Goal: Task Accomplishment & Management: Manage account settings

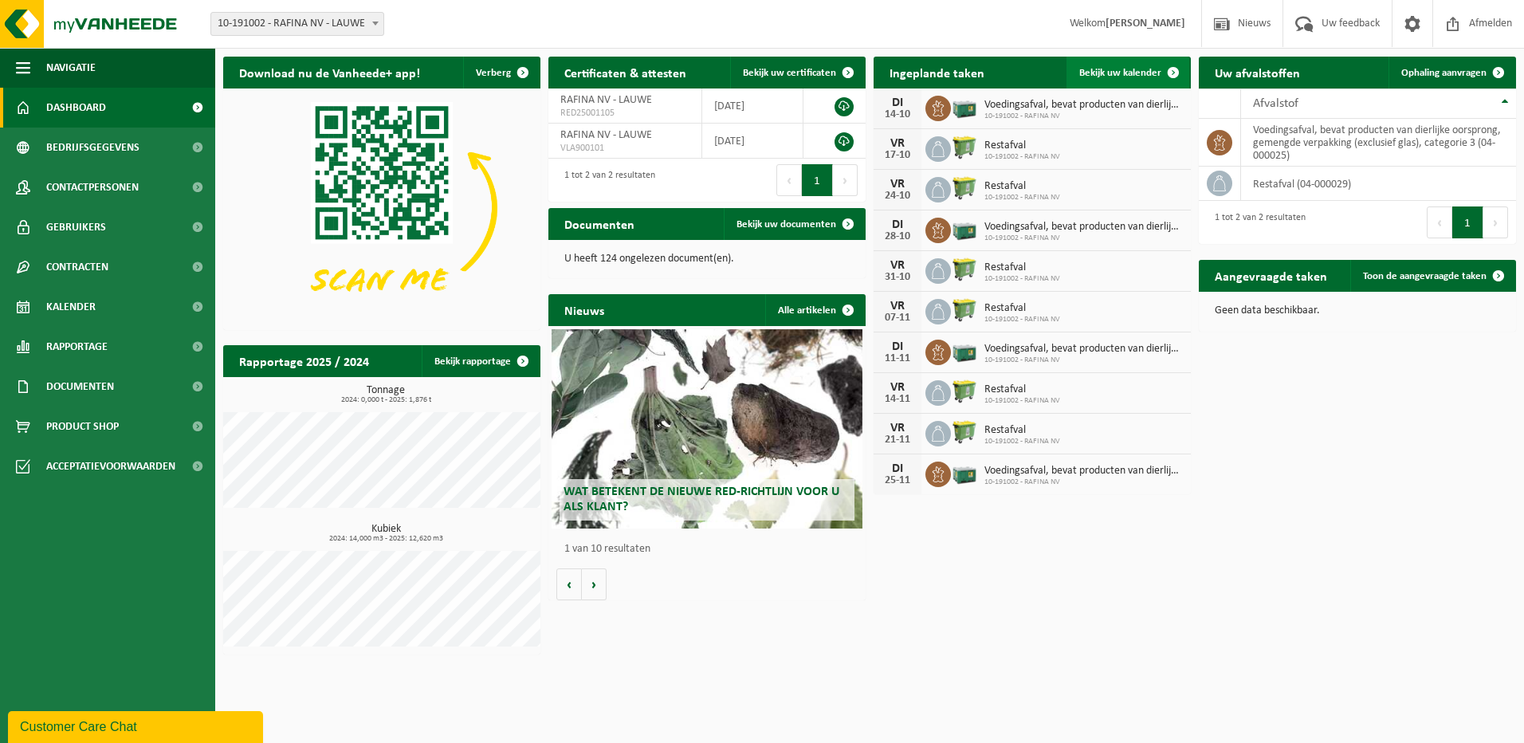
click at [1175, 68] on span at bounding box center [1173, 73] width 32 height 32
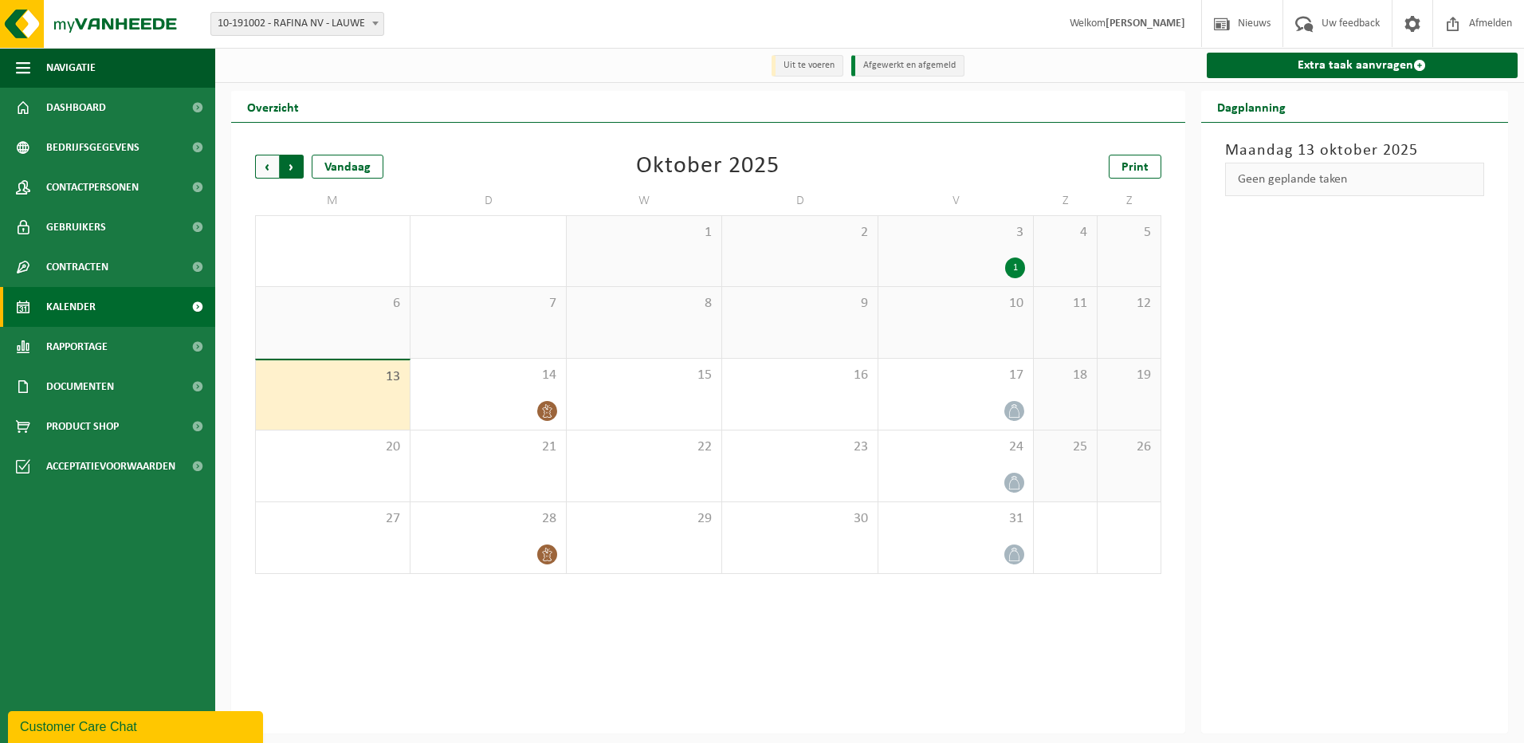
click at [262, 160] on span "Vorige" at bounding box center [267, 167] width 24 height 24
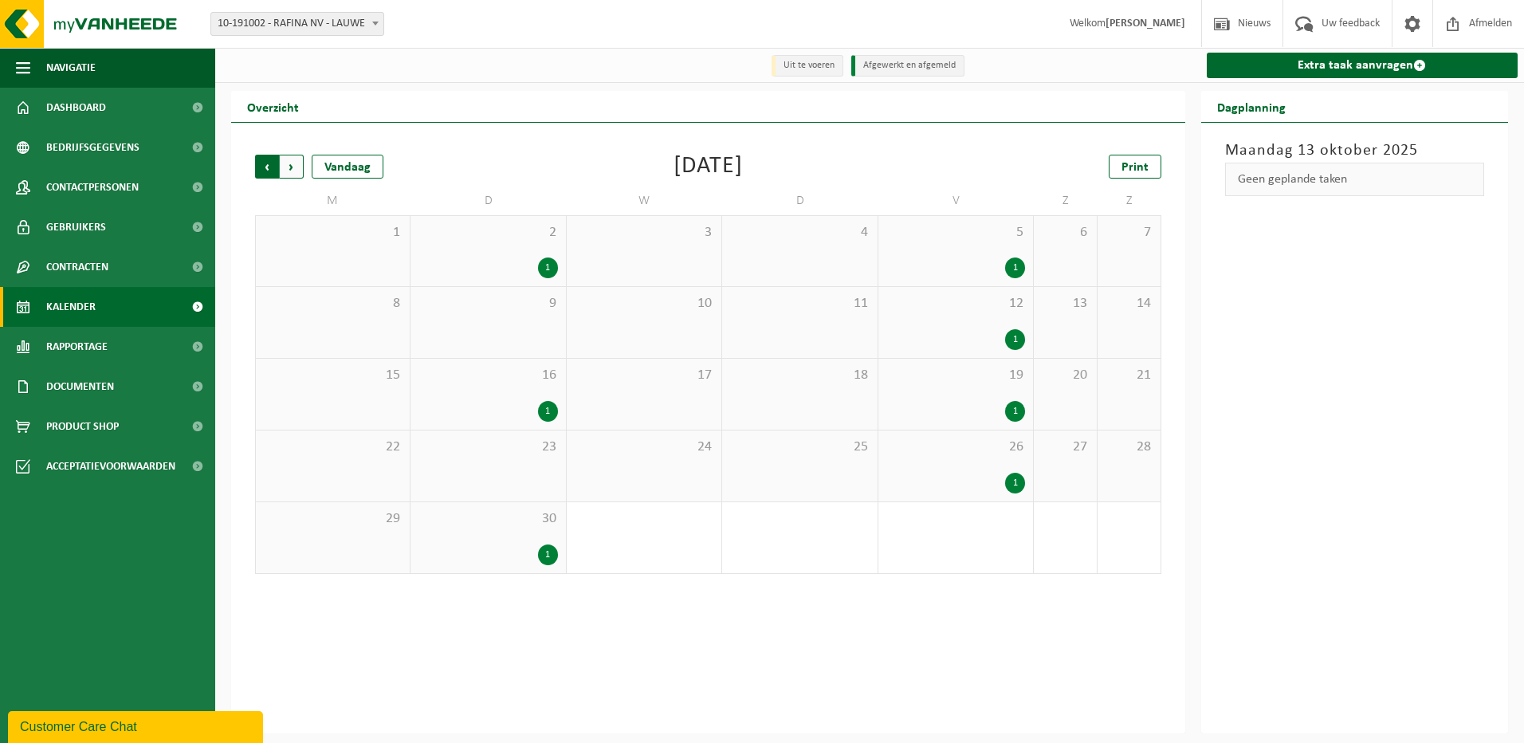
click at [296, 163] on span "Volgende" at bounding box center [292, 167] width 24 height 24
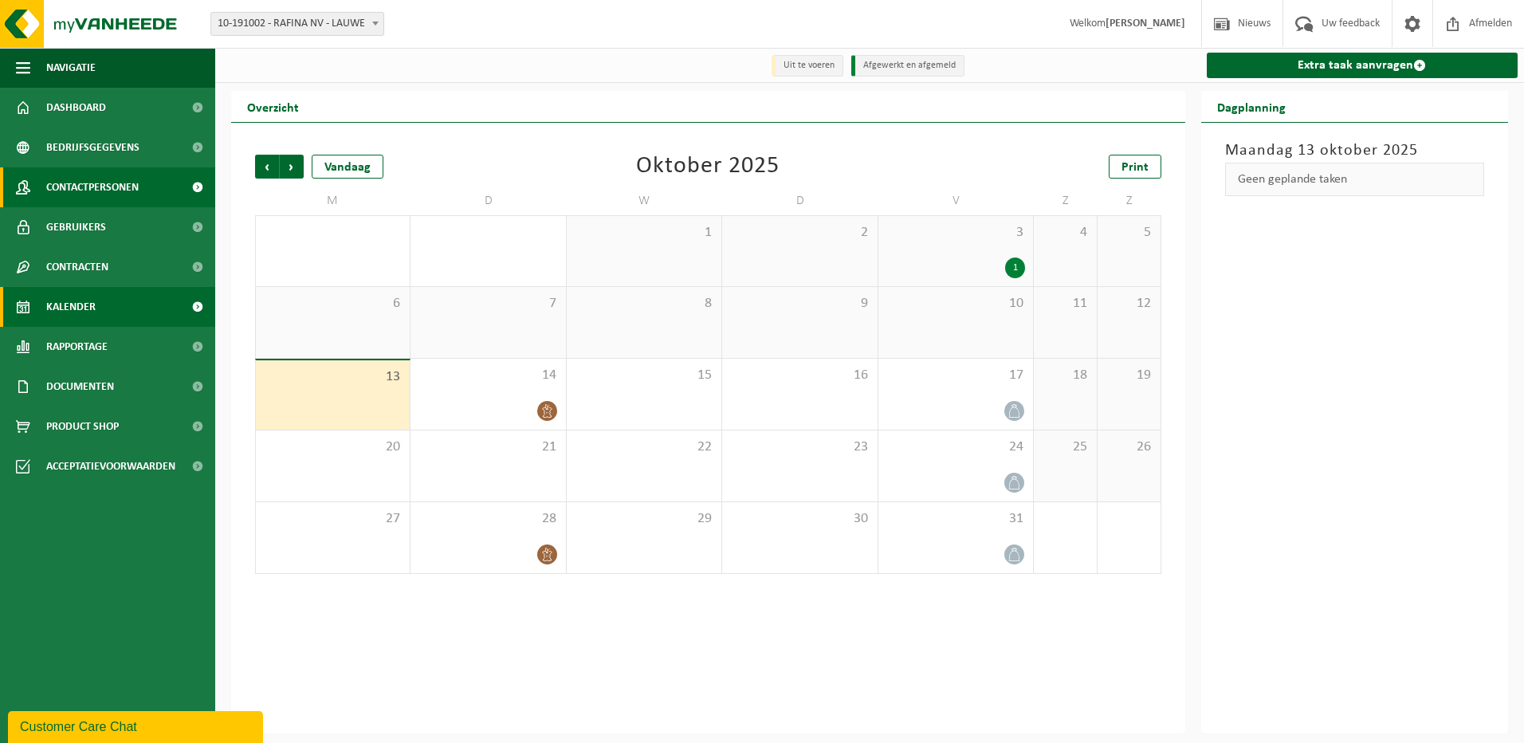
click at [79, 181] on span "Contactpersonen" at bounding box center [92, 187] width 92 height 40
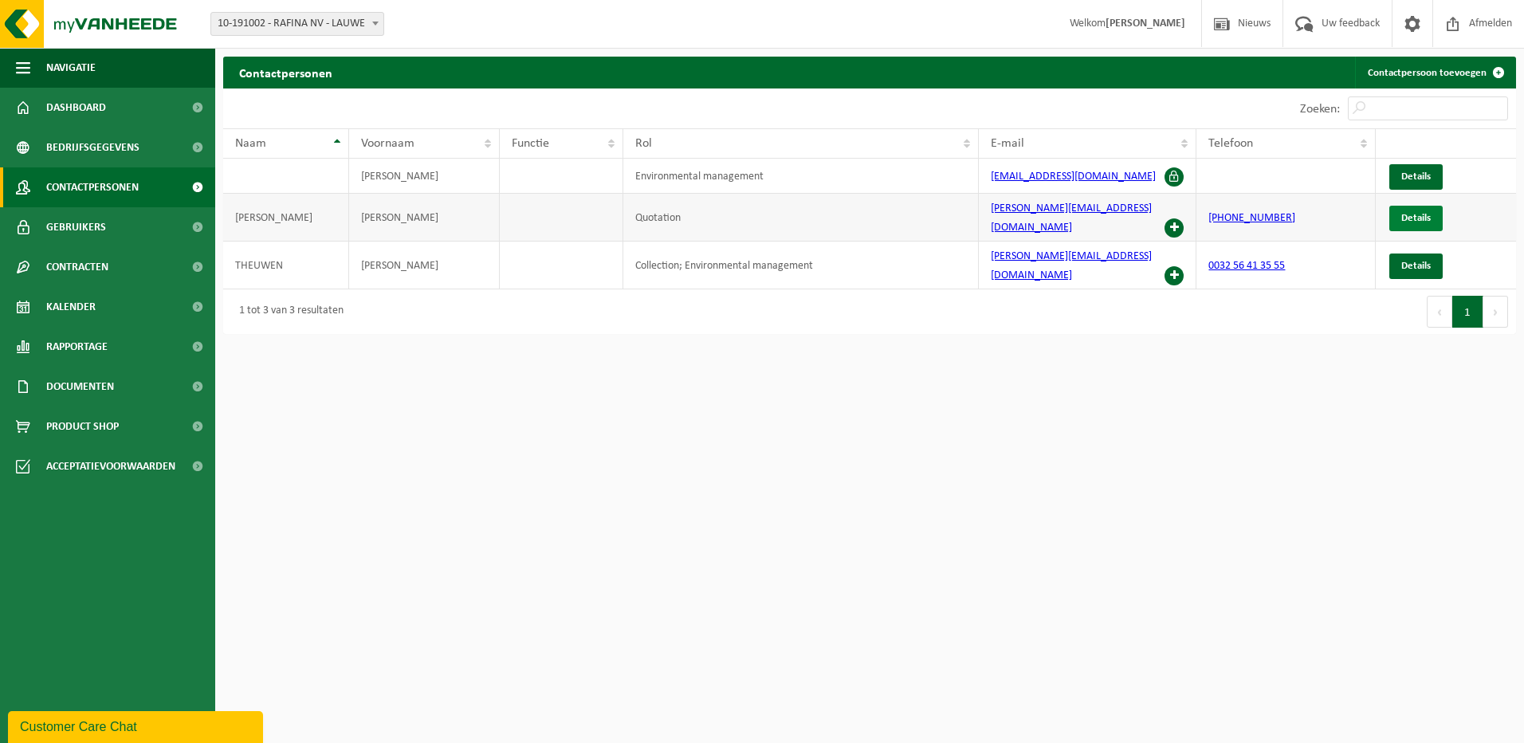
click at [1415, 213] on span "Details" at bounding box center [1415, 218] width 29 height 10
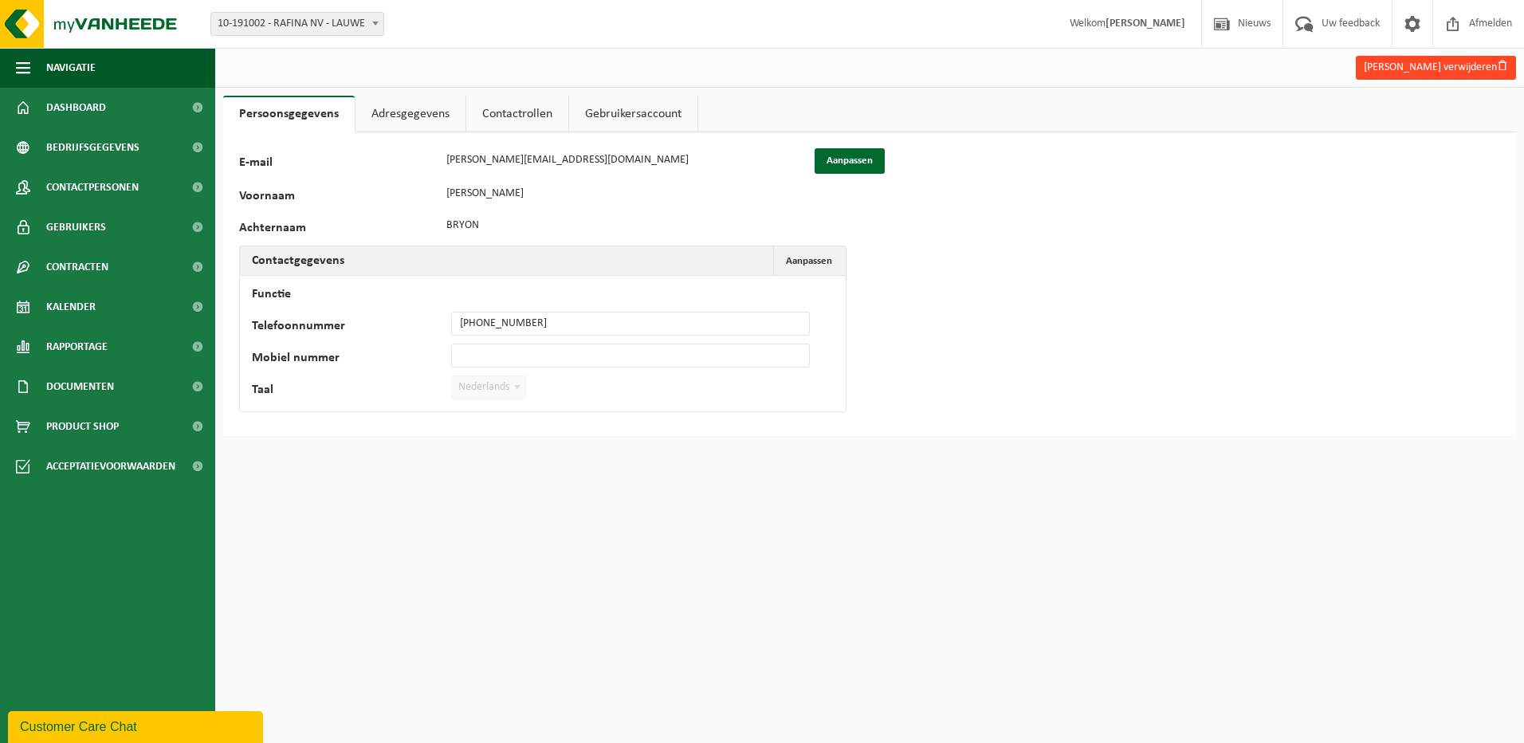
click at [1436, 65] on button "Isabel Bryon verwijderen" at bounding box center [1435, 68] width 160 height 24
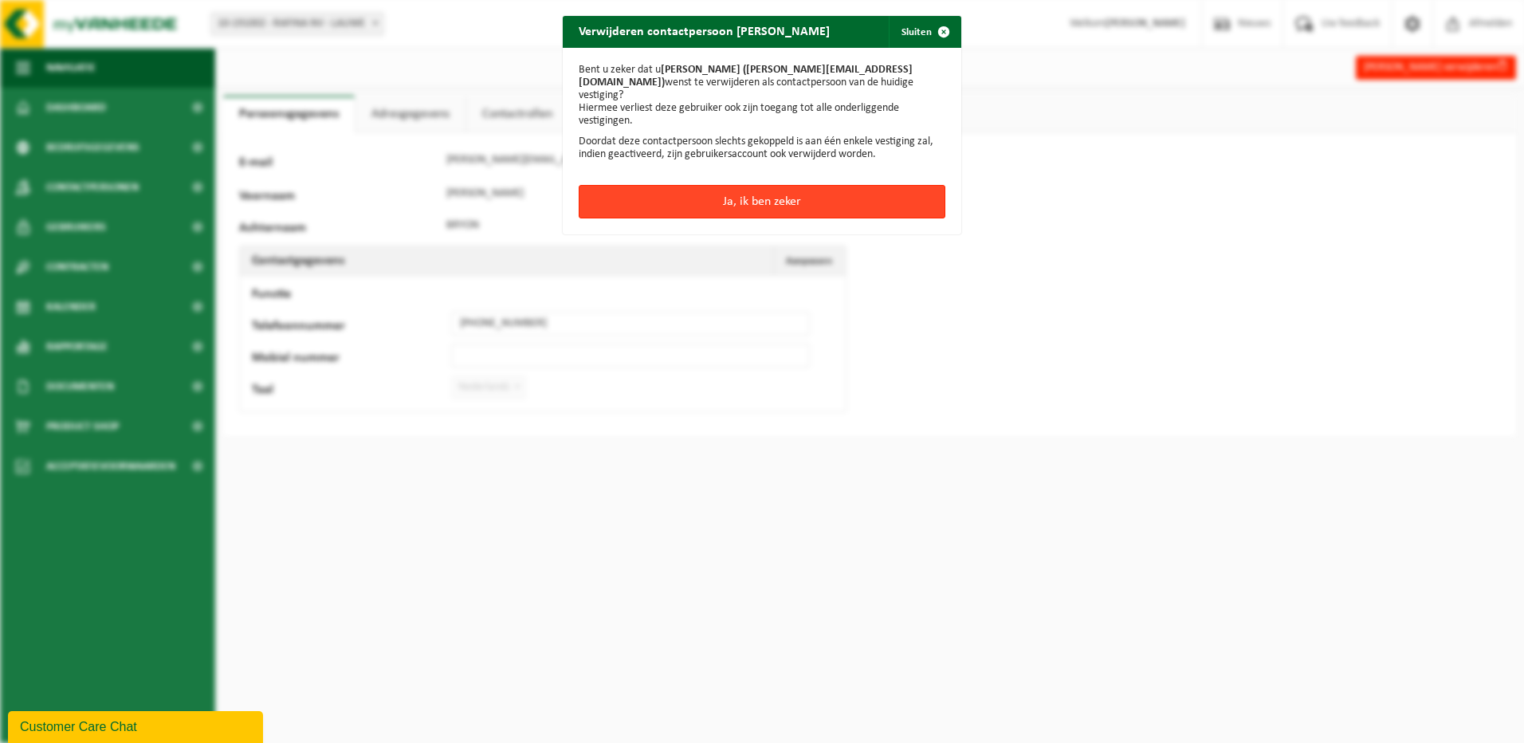
click at [779, 190] on button "Ja, ik ben zeker" at bounding box center [762, 201] width 367 height 33
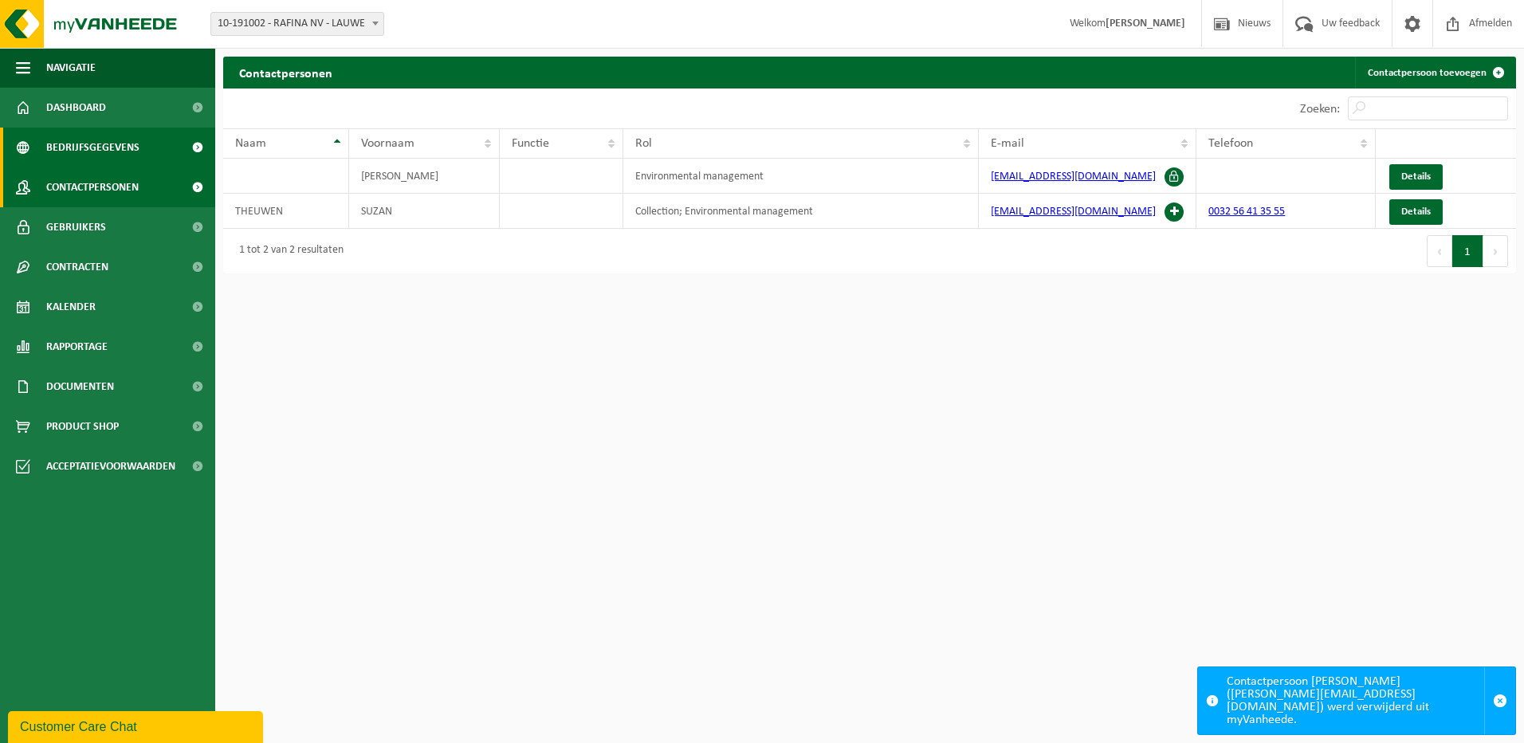
click at [64, 143] on span "Bedrijfsgegevens" at bounding box center [92, 147] width 93 height 40
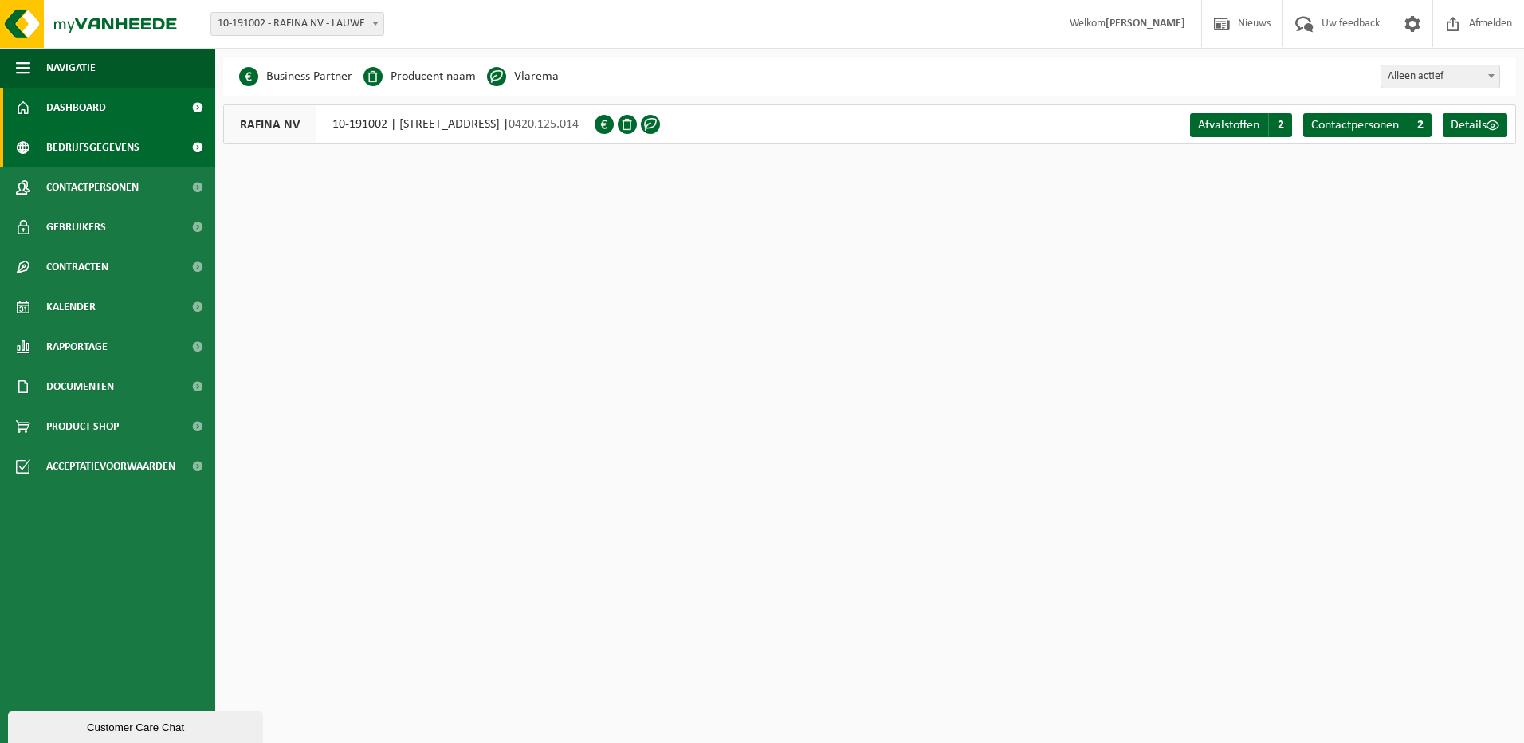
click at [96, 104] on span "Dashboard" at bounding box center [76, 108] width 60 height 40
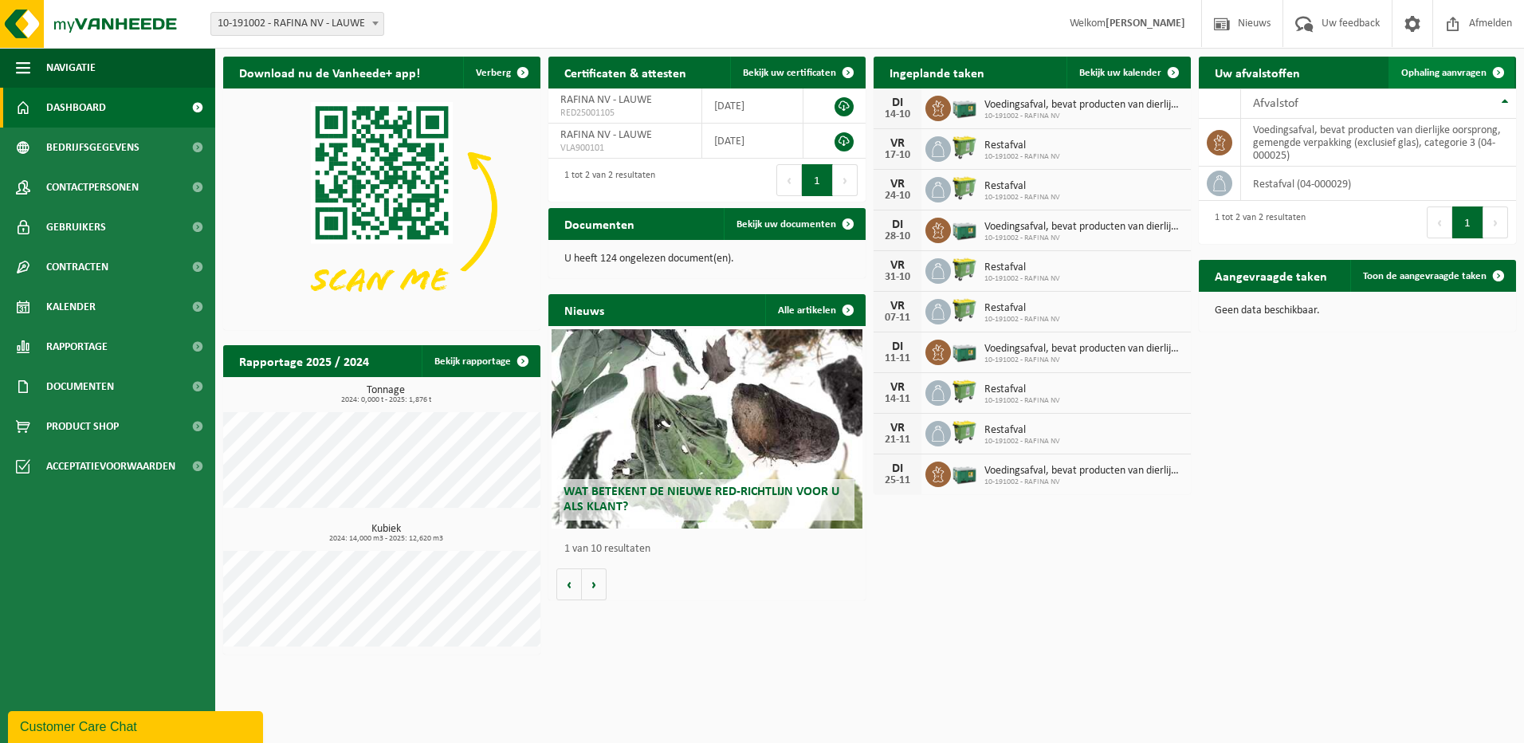
click at [1453, 69] on span "Ophaling aanvragen" at bounding box center [1443, 73] width 85 height 10
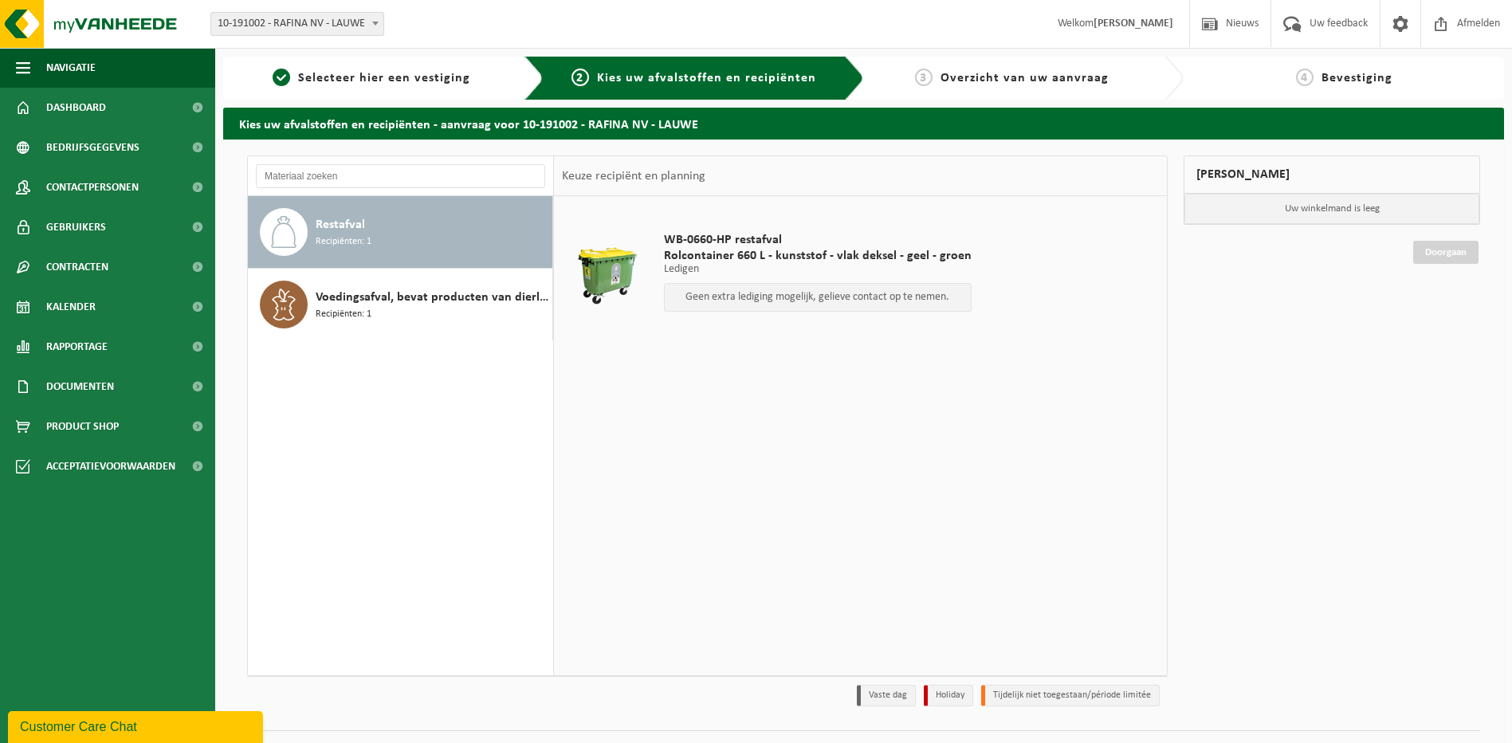
click at [335, 226] on span "Restafval" at bounding box center [340, 224] width 49 height 19
click at [33, 65] on button "Navigatie" at bounding box center [107, 68] width 215 height 40
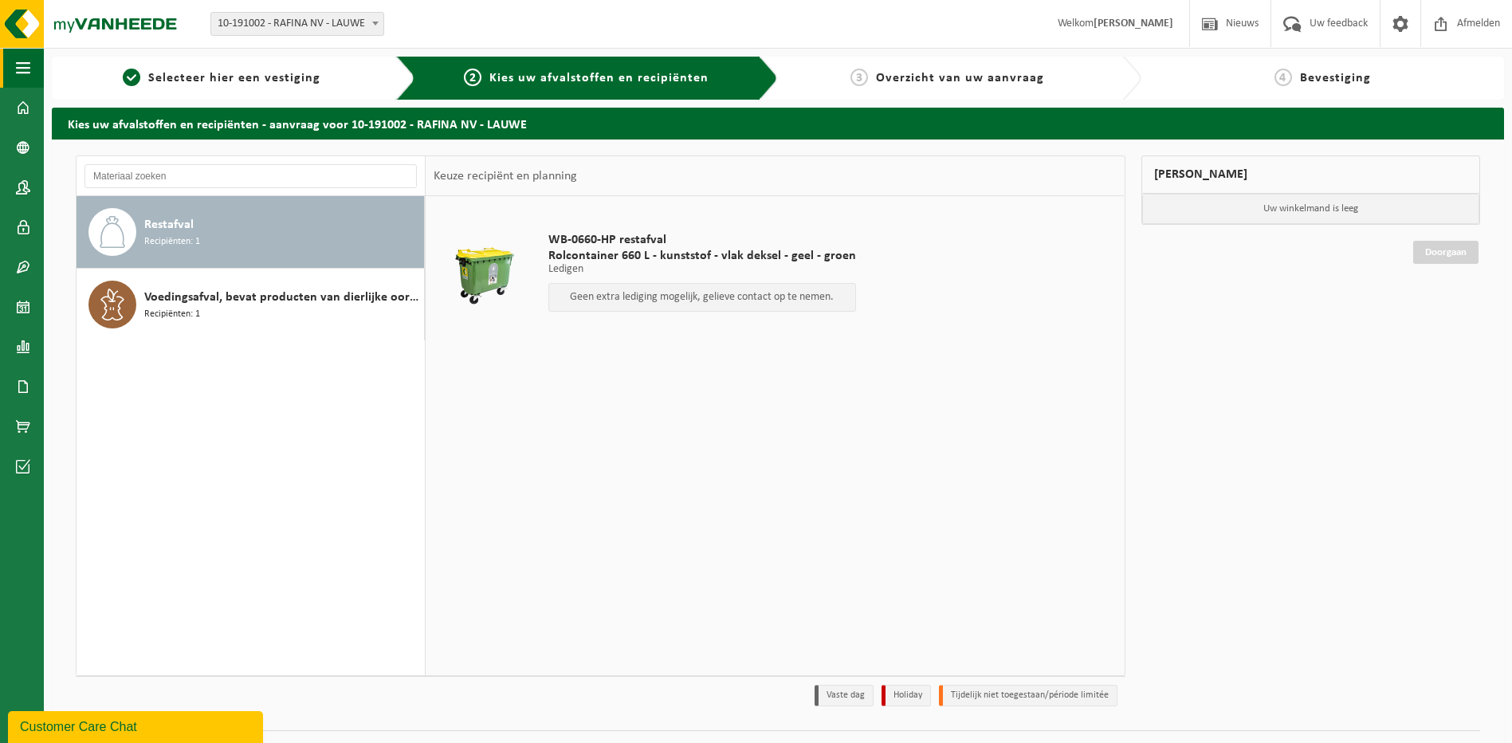
click at [22, 65] on span "button" at bounding box center [23, 68] width 14 height 40
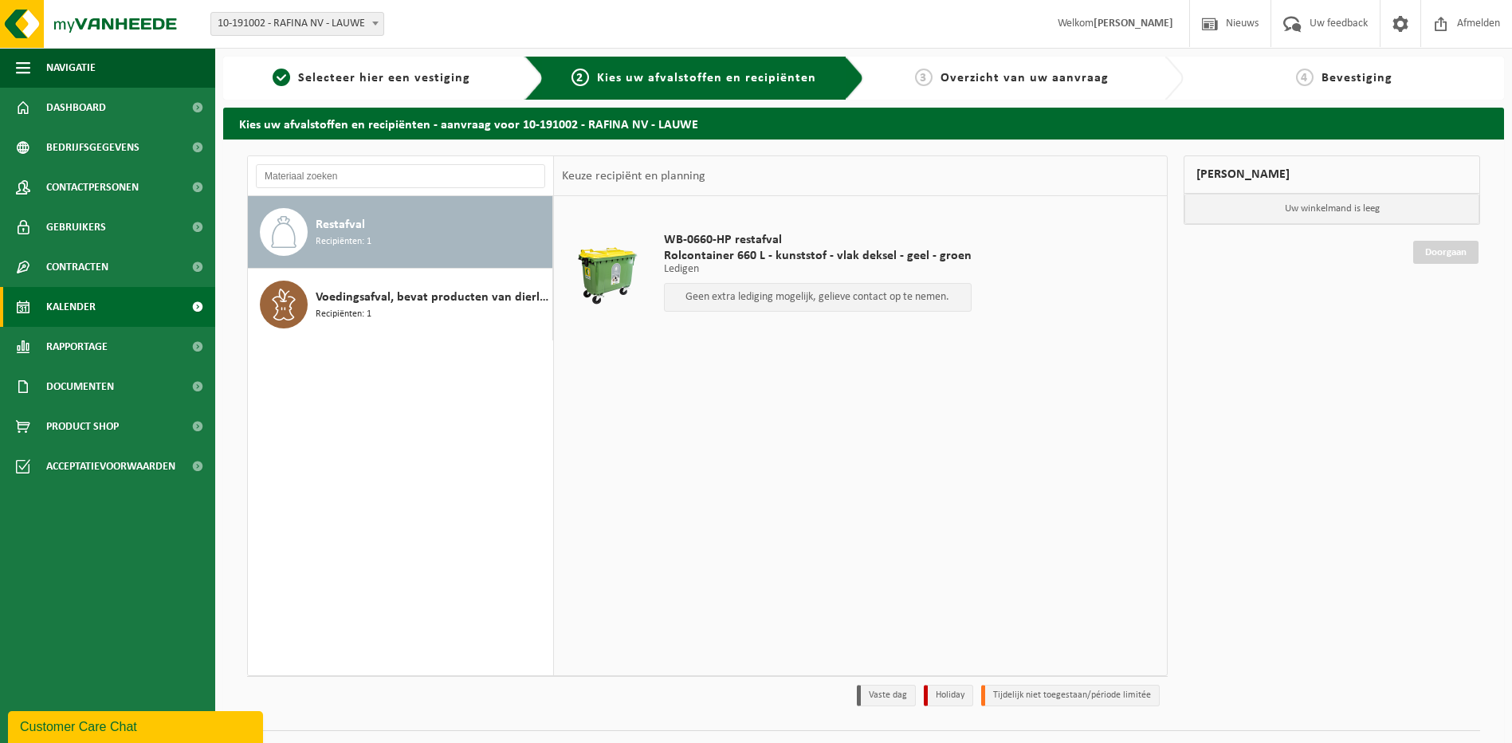
click at [57, 304] on span "Kalender" at bounding box center [70, 307] width 49 height 40
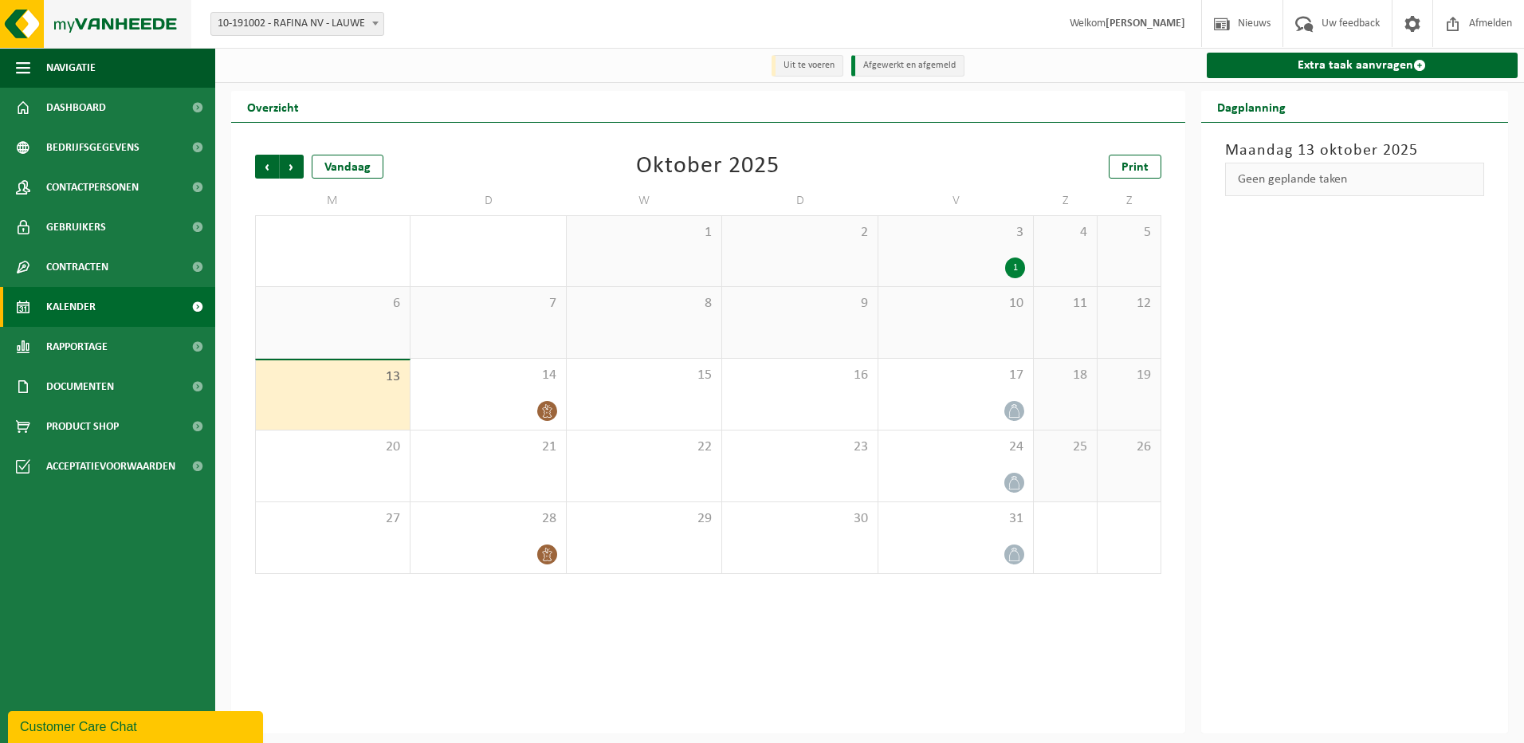
click at [120, 32] on img at bounding box center [95, 24] width 191 height 48
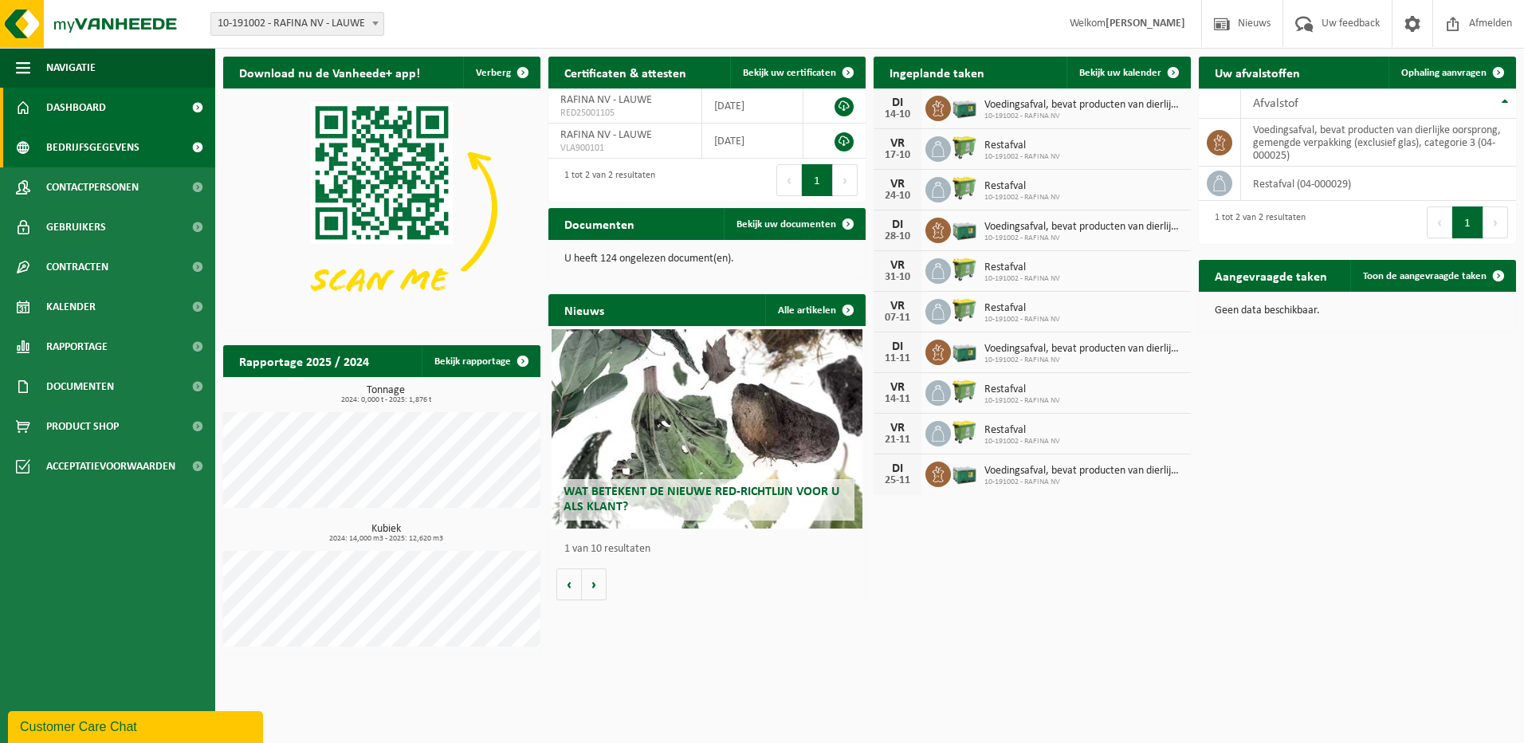
click at [102, 147] on span "Bedrijfsgegevens" at bounding box center [92, 147] width 93 height 40
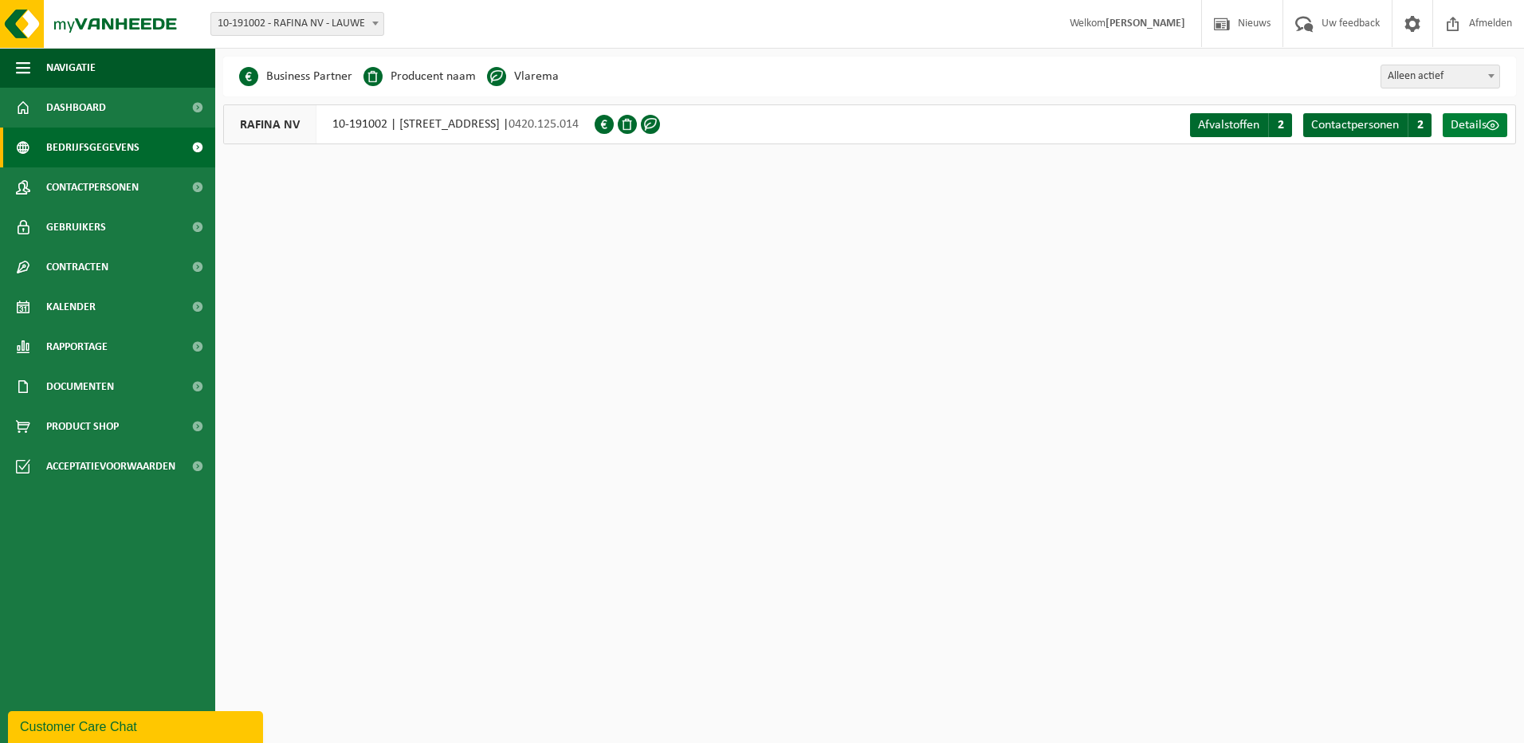
click at [1465, 124] on span "Details" at bounding box center [1468, 125] width 36 height 13
